Goal: Task Accomplishment & Management: Use online tool/utility

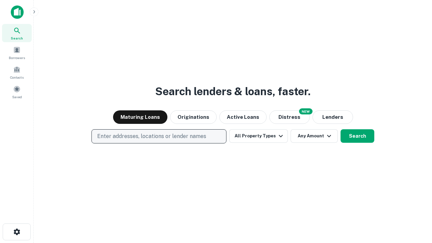
click at [159, 136] on p "Enter addresses, locations or lender names" at bounding box center [151, 136] width 109 height 8
type input "**********"
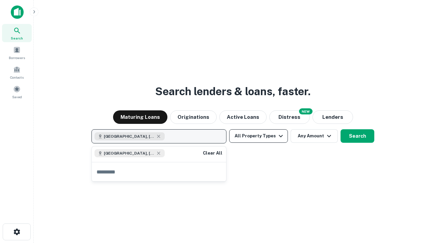
click at [258, 136] on button "All Property Types" at bounding box center [258, 135] width 59 height 13
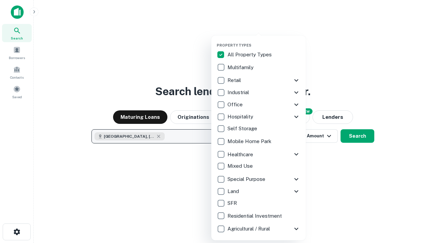
click at [264, 41] on button "button" at bounding box center [264, 41] width 94 height 0
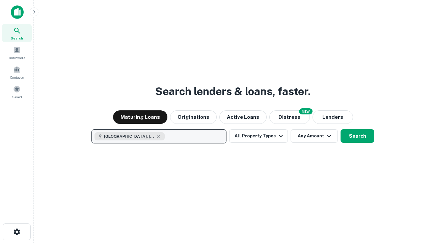
scroll to position [11, 0]
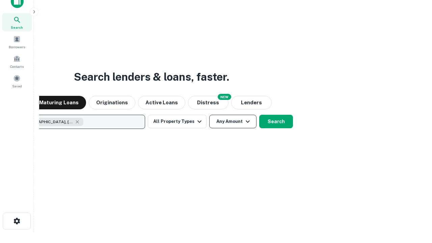
click at [209, 115] on button "Any Amount" at bounding box center [232, 121] width 47 height 13
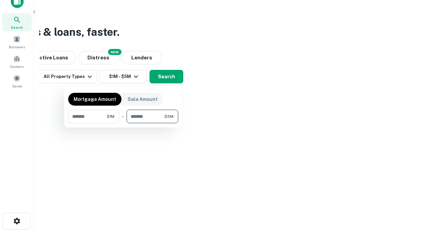
type input "*******"
click at [123, 123] on button "button" at bounding box center [123, 123] width 110 height 0
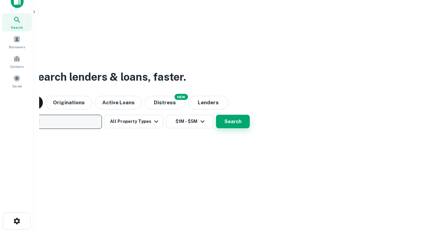
click at [216, 115] on button "Search" at bounding box center [233, 121] width 34 height 13
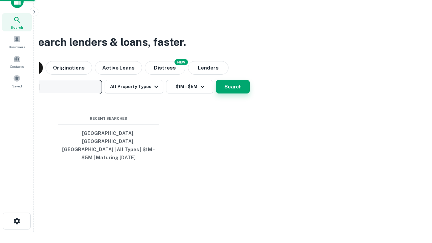
scroll to position [22, 191]
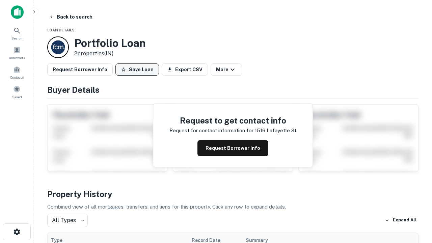
click at [137, 69] on button "Save Loan" at bounding box center [137, 69] width 44 height 12
click at [139, 69] on button "Save Loan" at bounding box center [137, 69] width 44 height 12
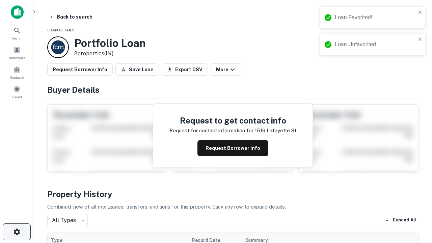
click at [17, 232] on icon "button" at bounding box center [17, 232] width 8 height 8
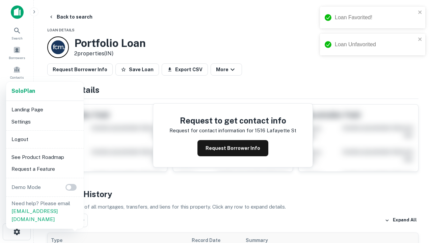
click at [45, 139] on li "Logout" at bounding box center [45, 139] width 72 height 12
